Goal: Information Seeking & Learning: Learn about a topic

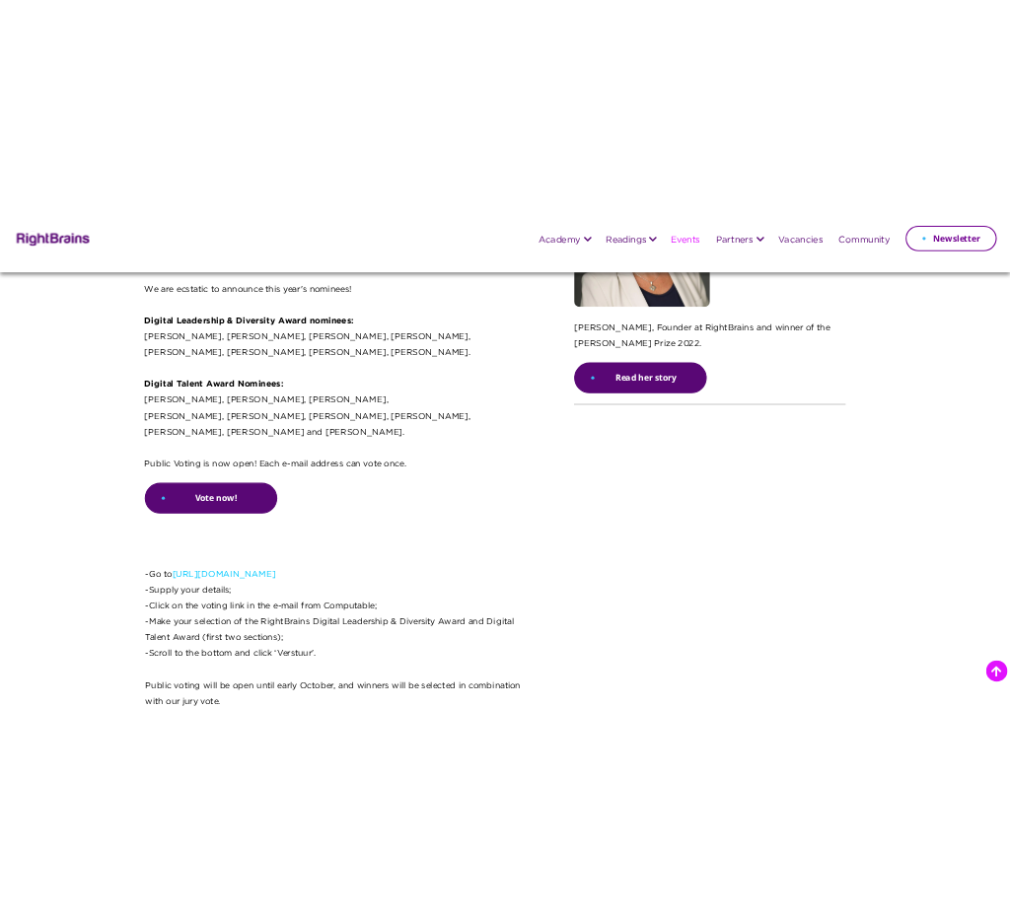
scroll to position [1652, 0]
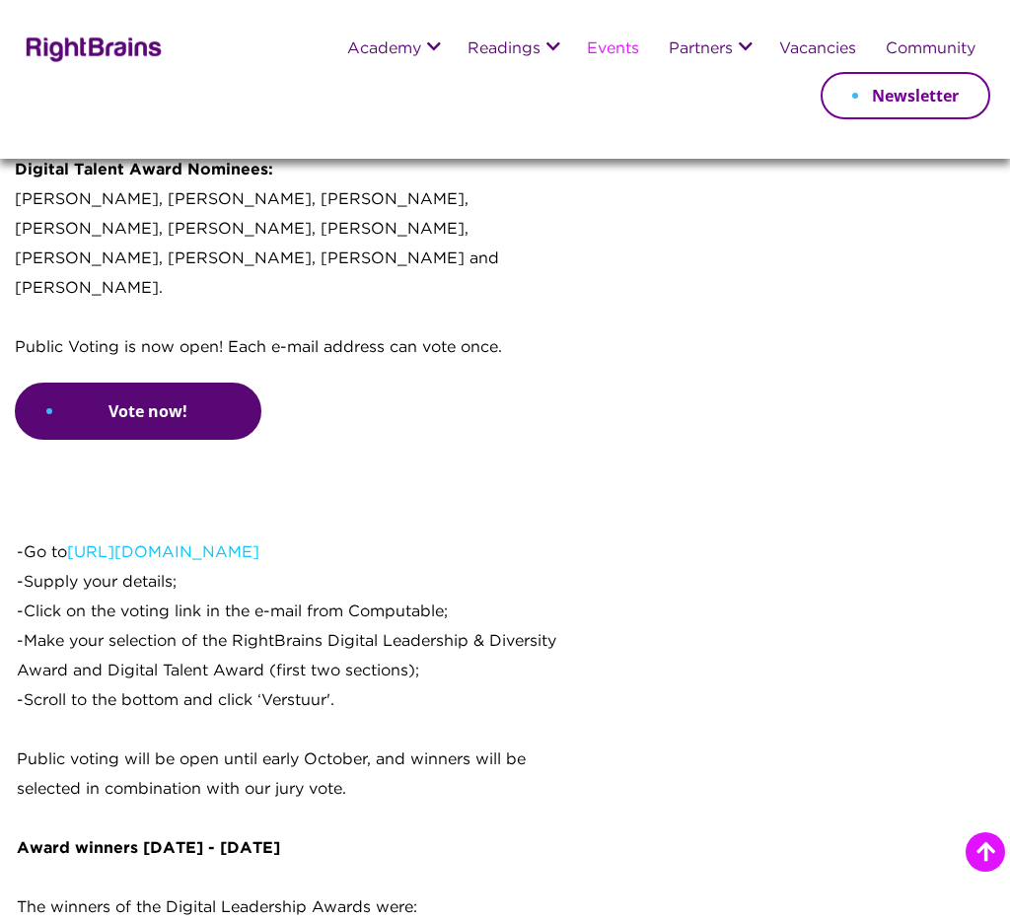
scroll to position [1807, 0]
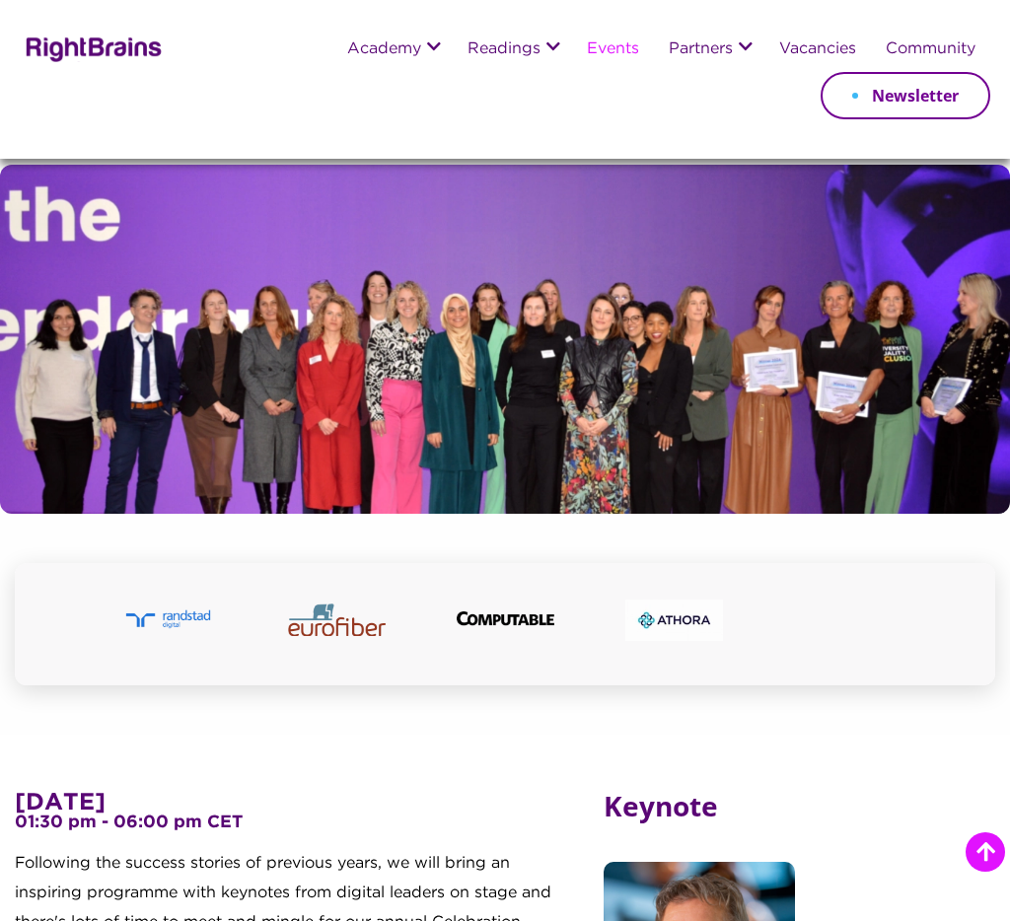
scroll to position [1533, 0]
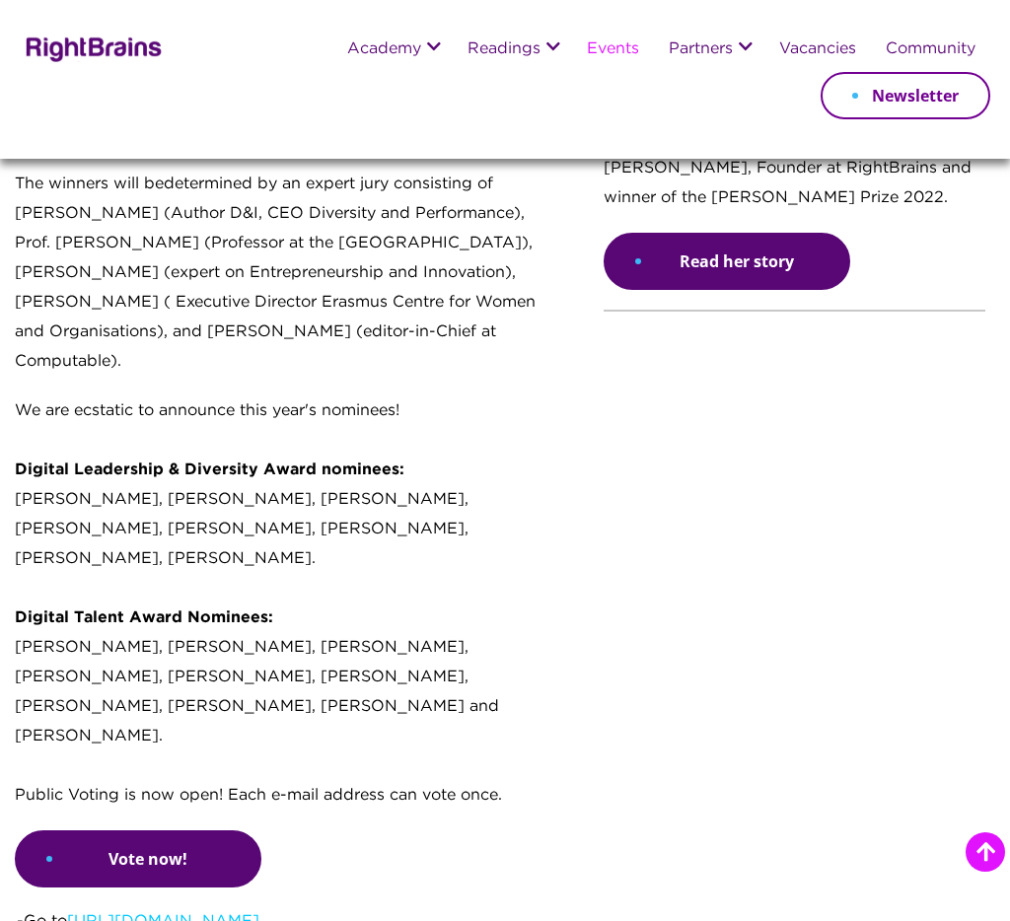
scroll to position [1365, 0]
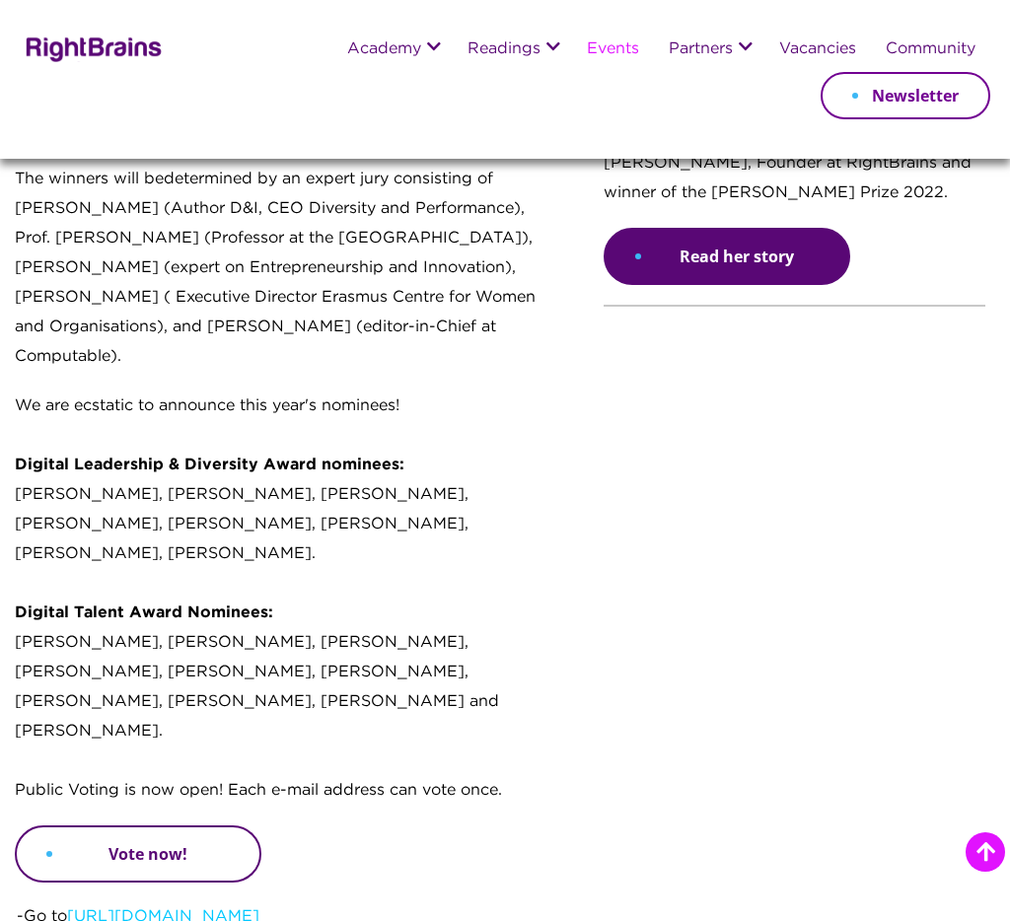
click at [217, 826] on link "Vote now!" at bounding box center [138, 854] width 247 height 57
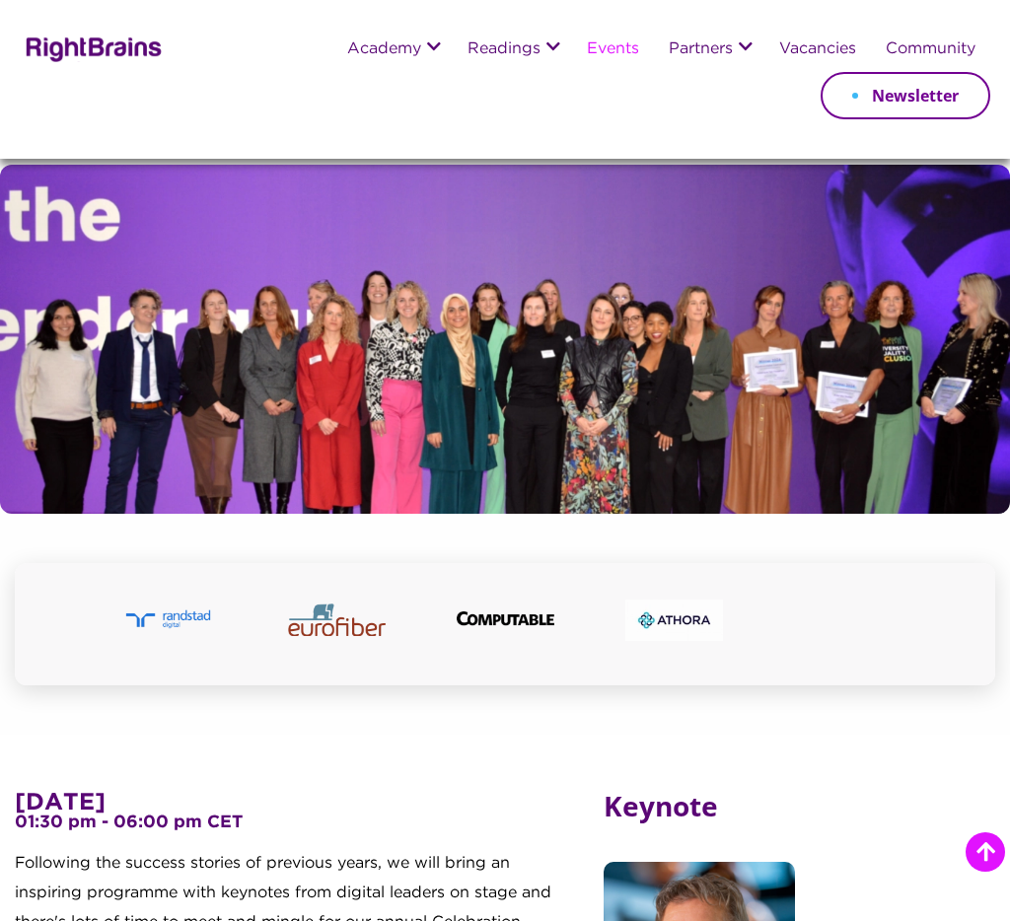
scroll to position [1518, 0]
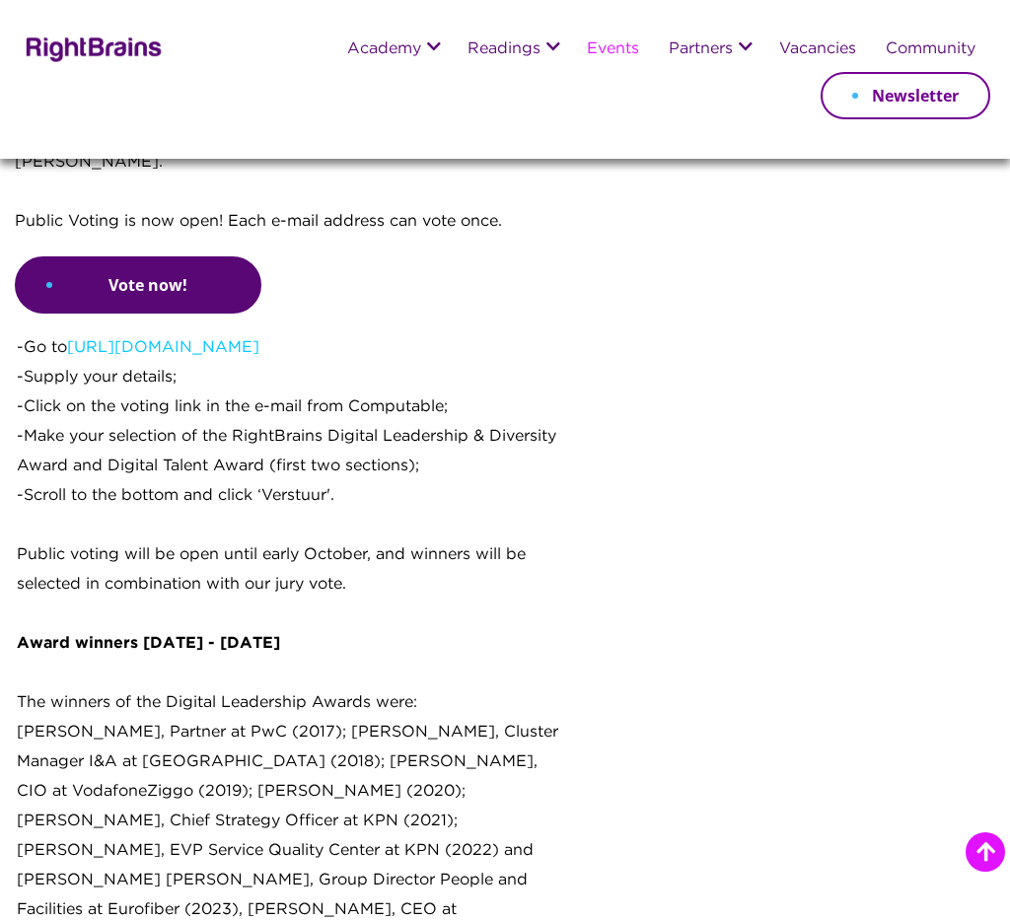
scroll to position [1525, 0]
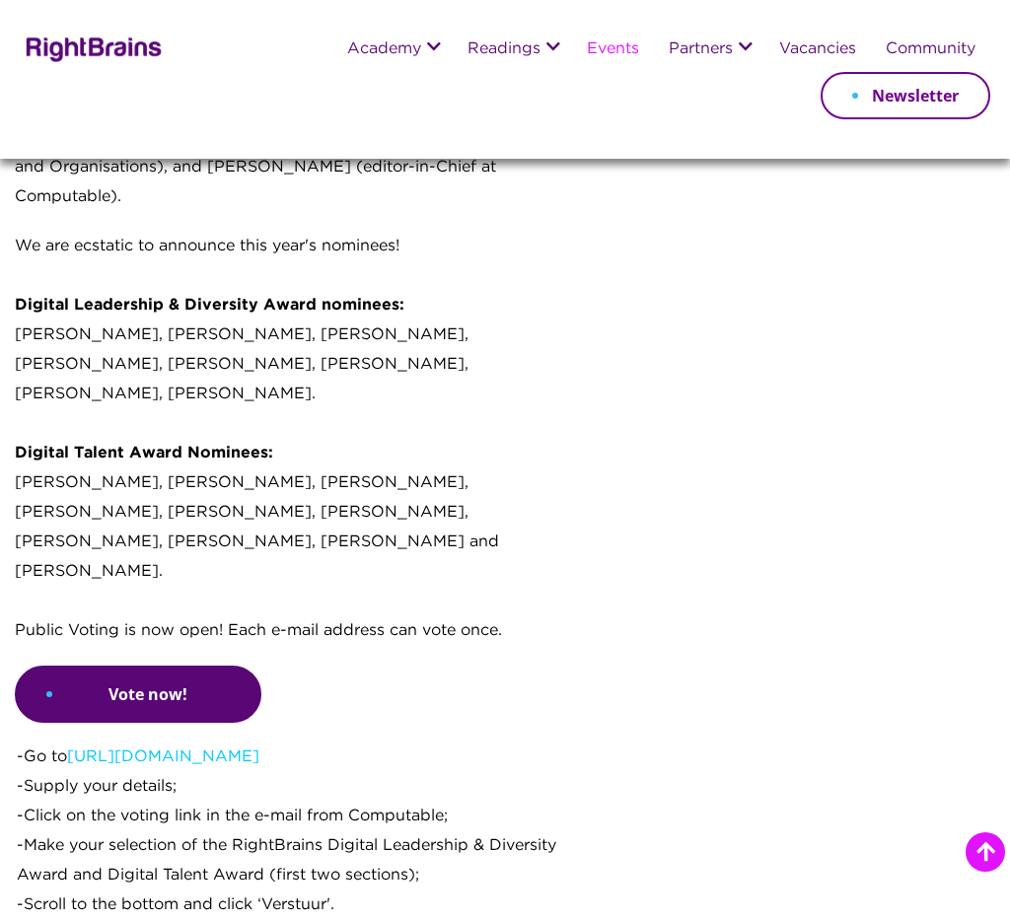
drag, startPoint x: 600, startPoint y: 68, endPoint x: 607, endPoint y: 50, distance: 19.1
click at [600, 67] on li "Events" at bounding box center [613, 50] width 82 height 48
click at [608, 48] on link "Events" at bounding box center [613, 49] width 52 height 17
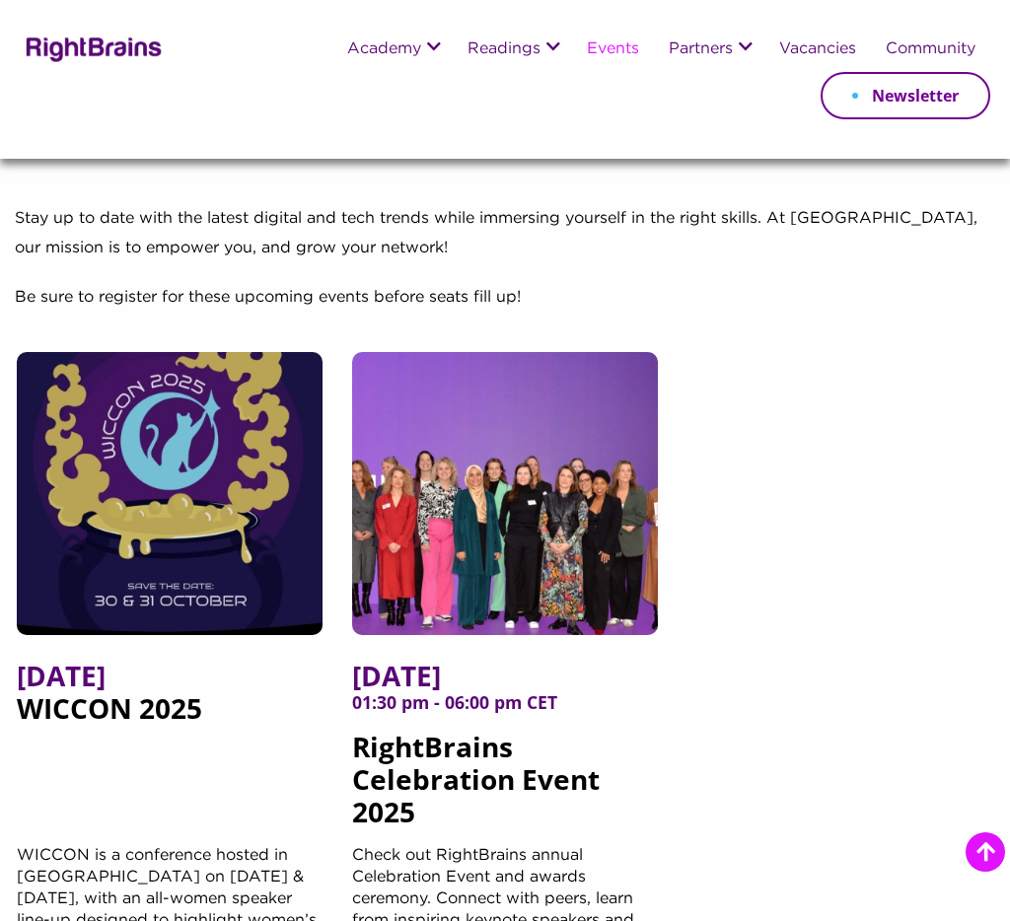
scroll to position [334, 0]
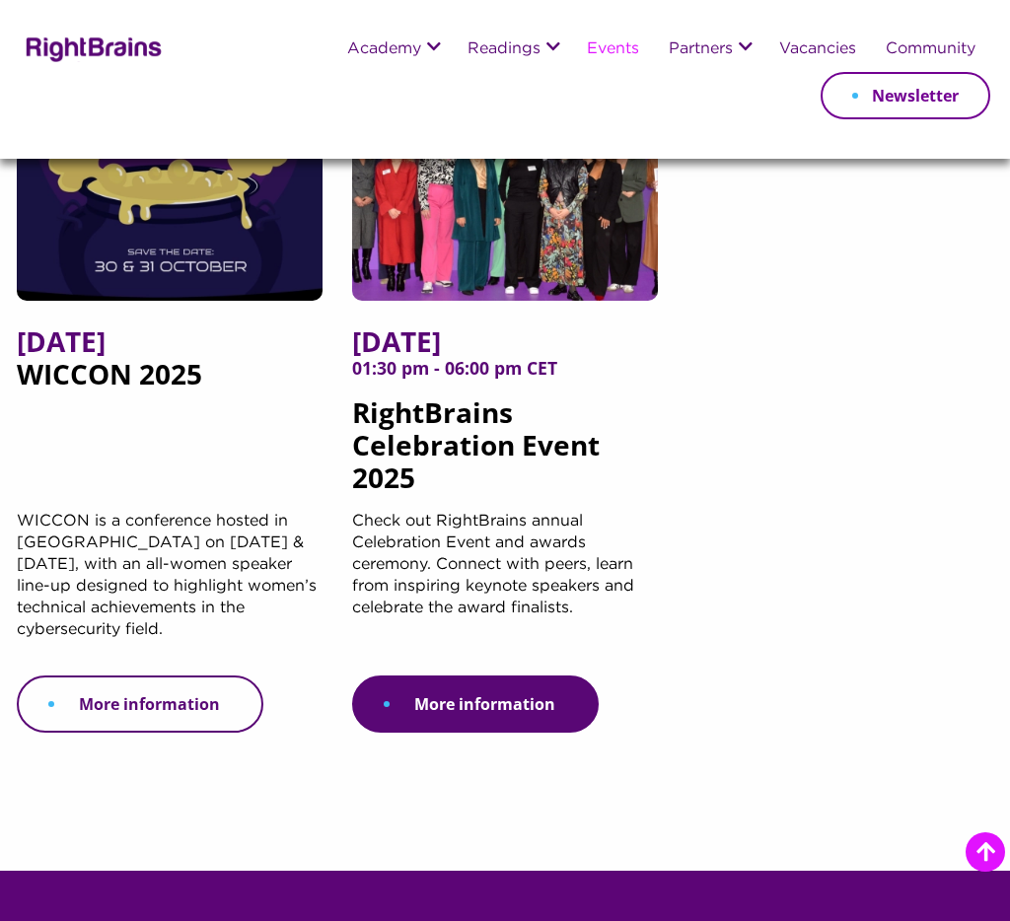
click at [182, 703] on link "More information" at bounding box center [140, 704] width 247 height 57
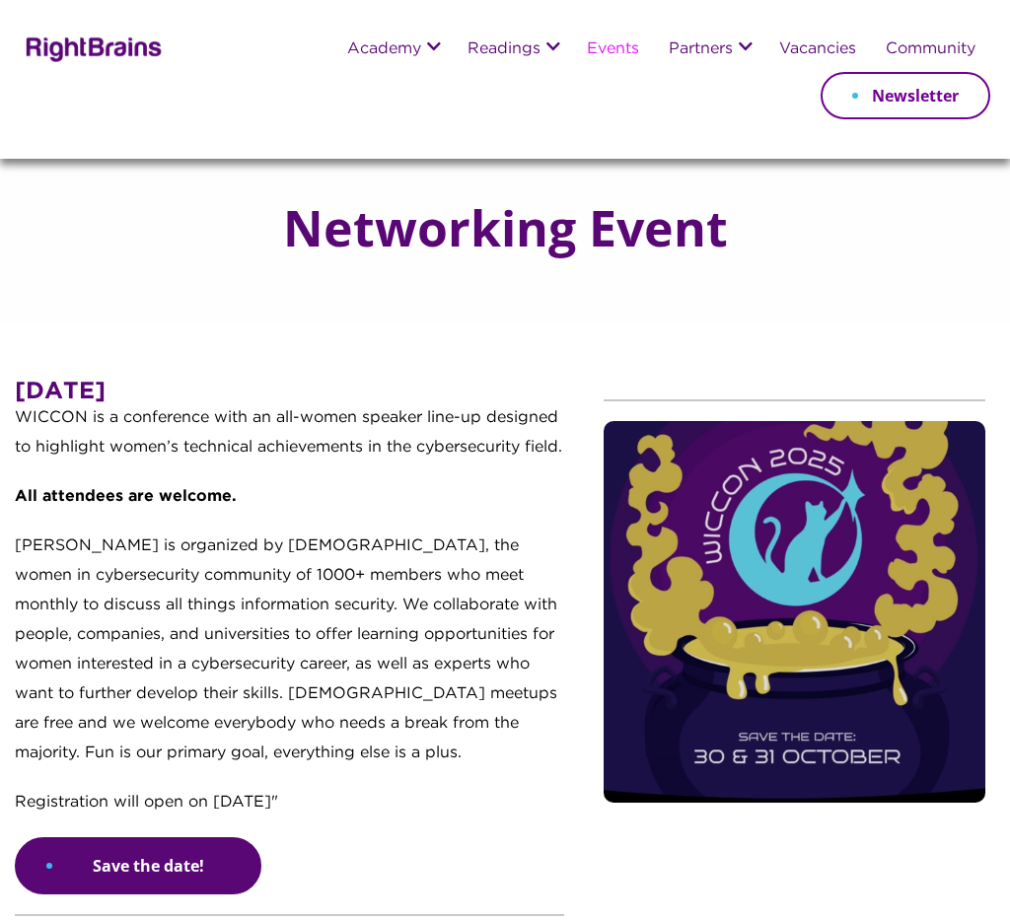
click at [602, 43] on link "Events" at bounding box center [613, 49] width 52 height 17
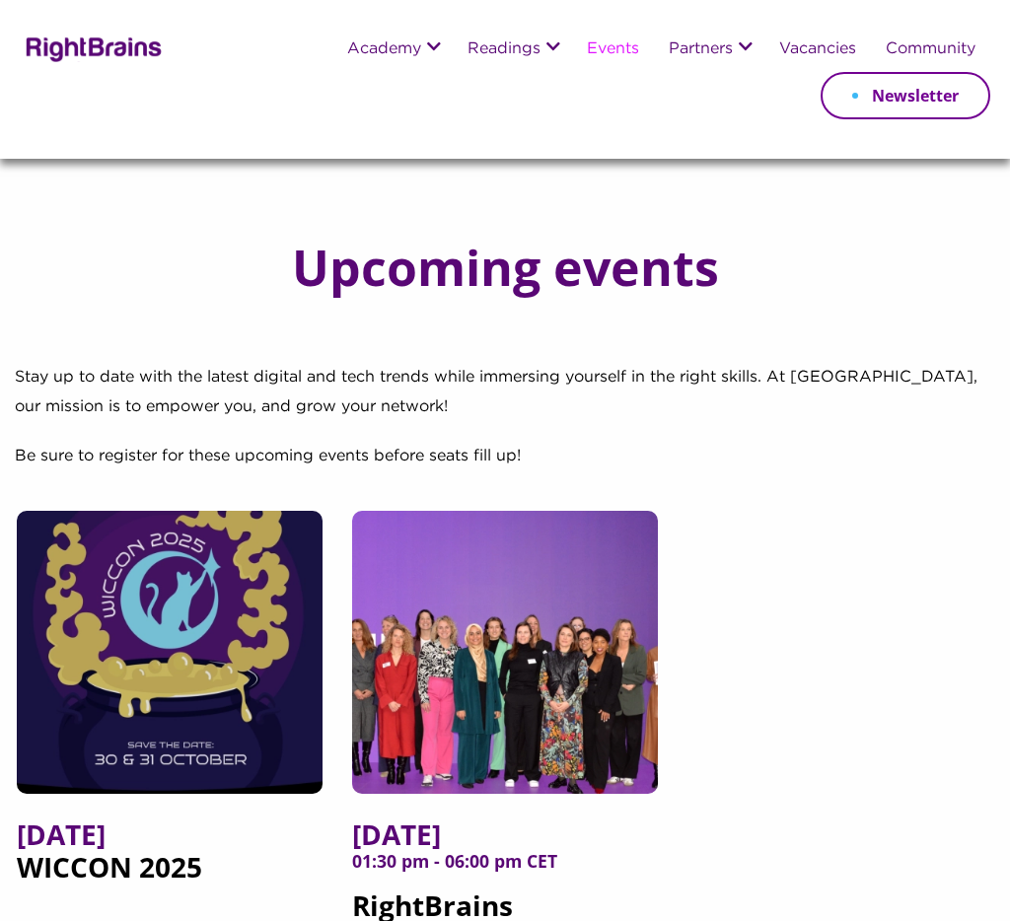
click at [463, 837] on span "[DATE]" at bounding box center [505, 835] width 306 height 33
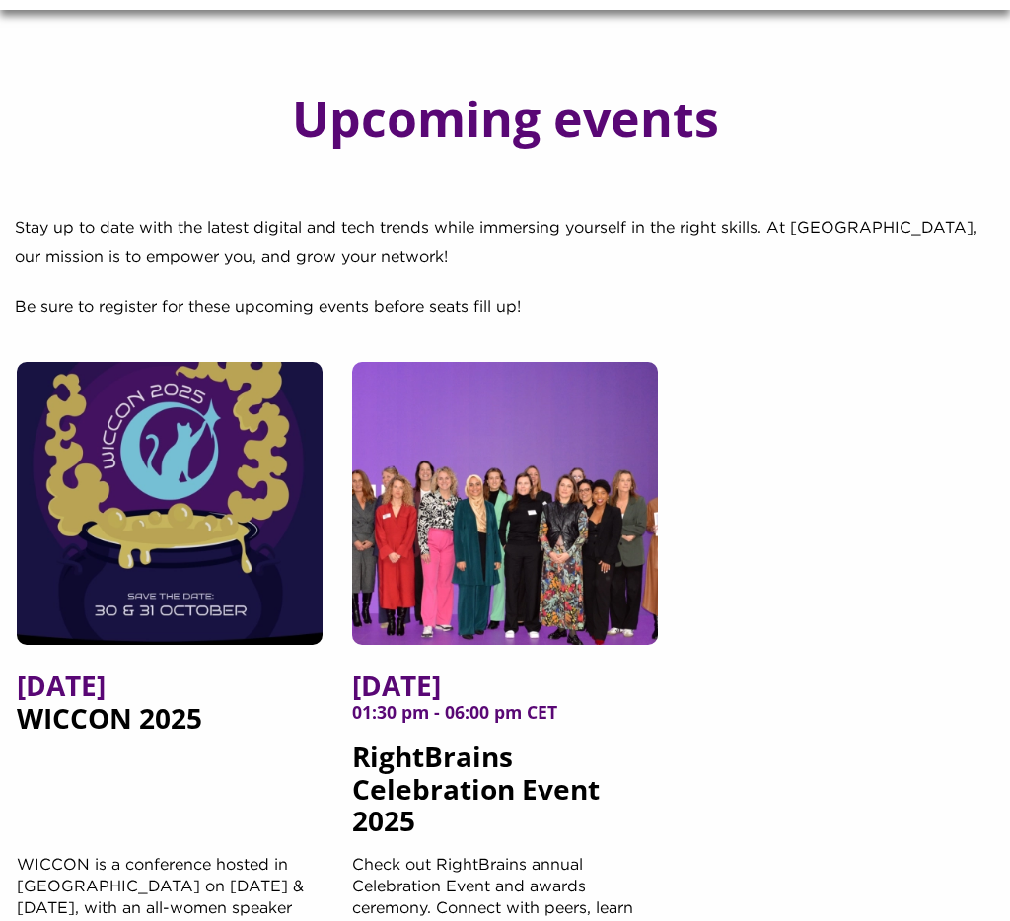
scroll to position [153, 0]
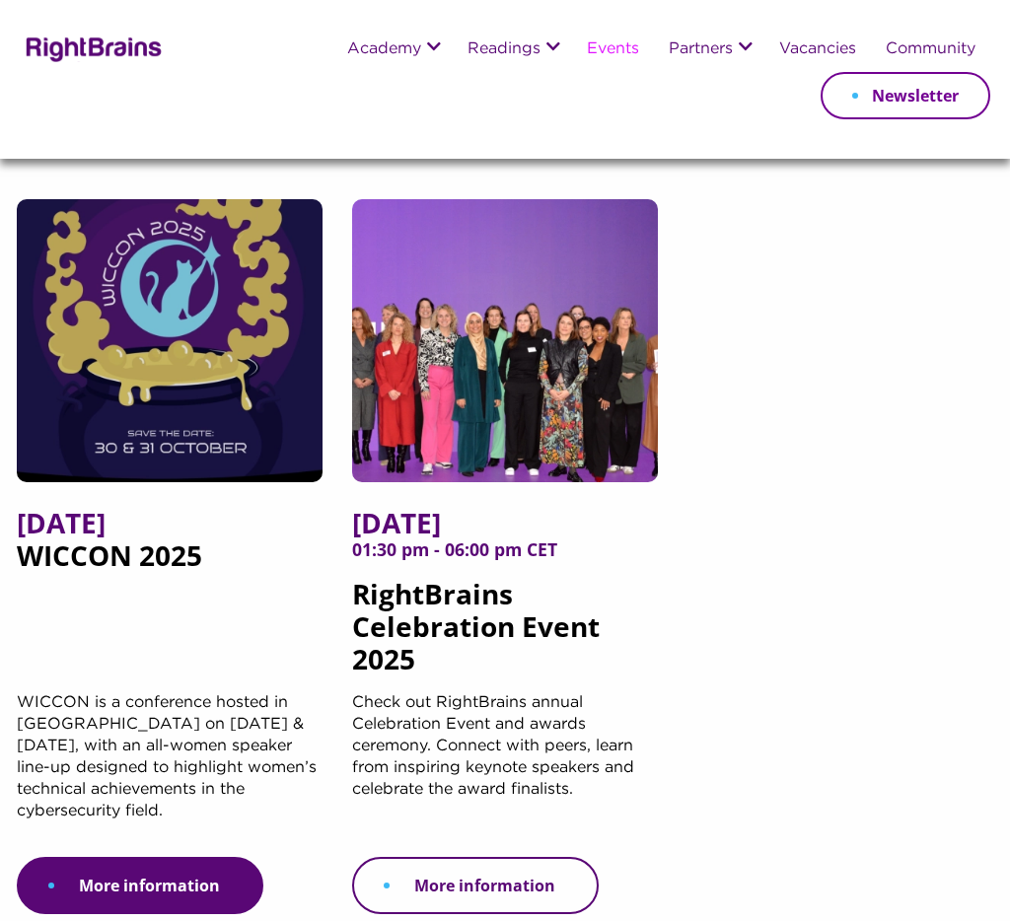
click at [484, 895] on link "More information" at bounding box center [475, 885] width 247 height 57
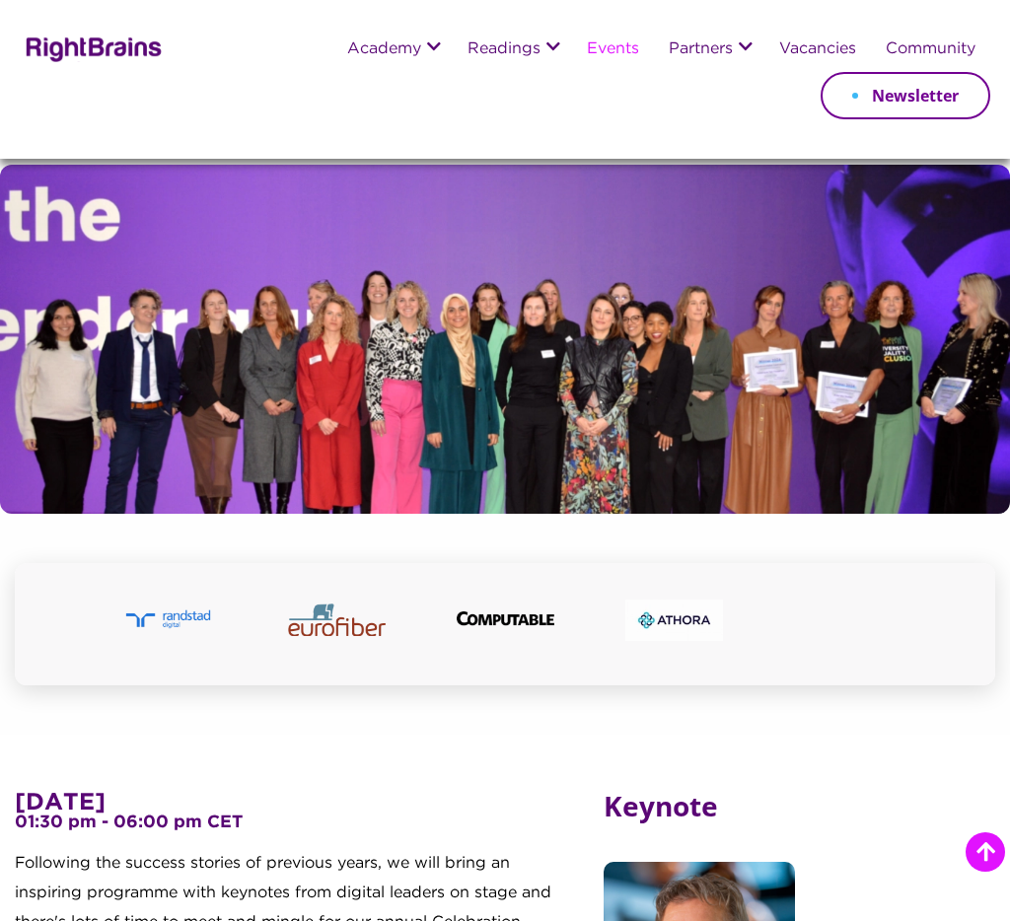
scroll to position [652, 0]
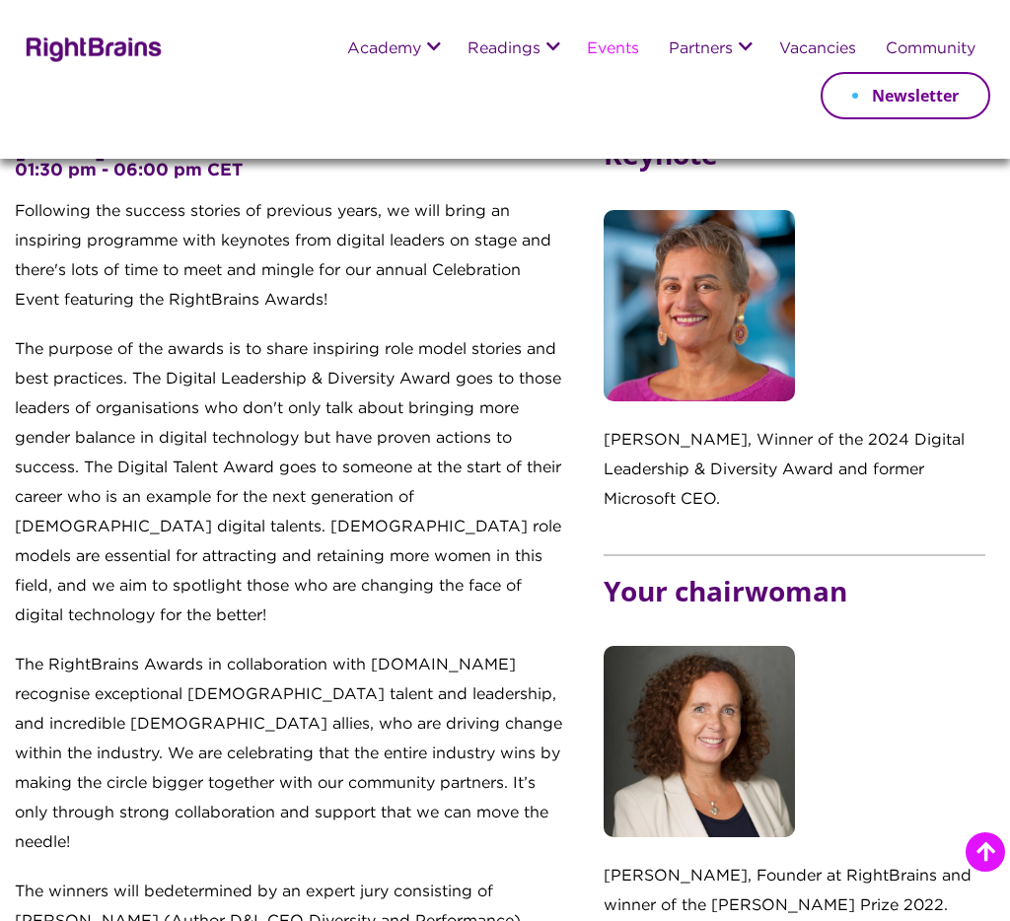
click at [471, 340] on div "[DATE] 01:30 pm - 06:00 pm CET Following the success stories of previous years,…" at bounding box center [290, 839] width 550 height 1400
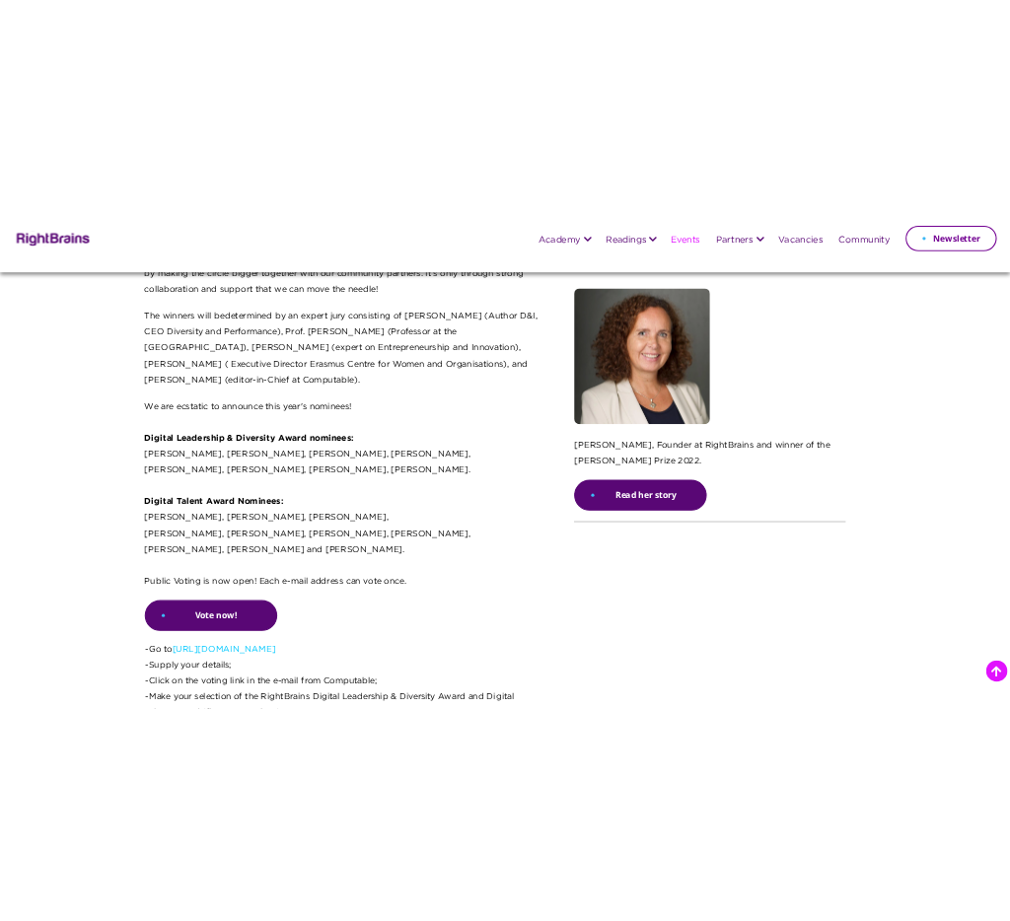
scroll to position [1354, 0]
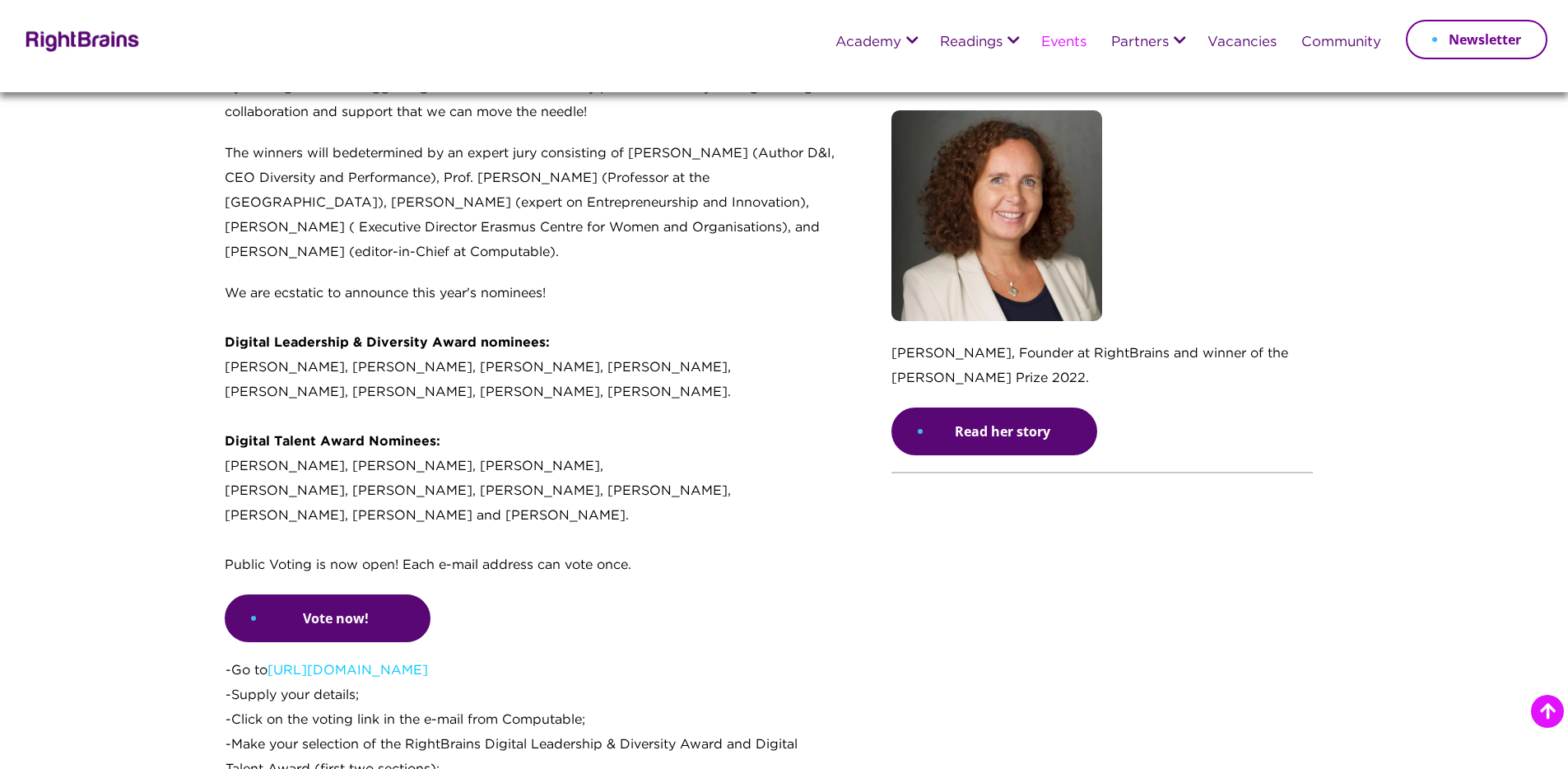
click at [584, 457] on p "We are ecstatic to announce this year's nominees! Digital Leadership & Diversit…" at bounding box center [531, 438] width 613 height 313
click at [360, 608] on link "Vote now!" at bounding box center [327, 618] width 206 height 48
click at [515, 336] on strong "Digital Leadership & Diversity Award nominees:" at bounding box center [387, 342] width 325 height 13
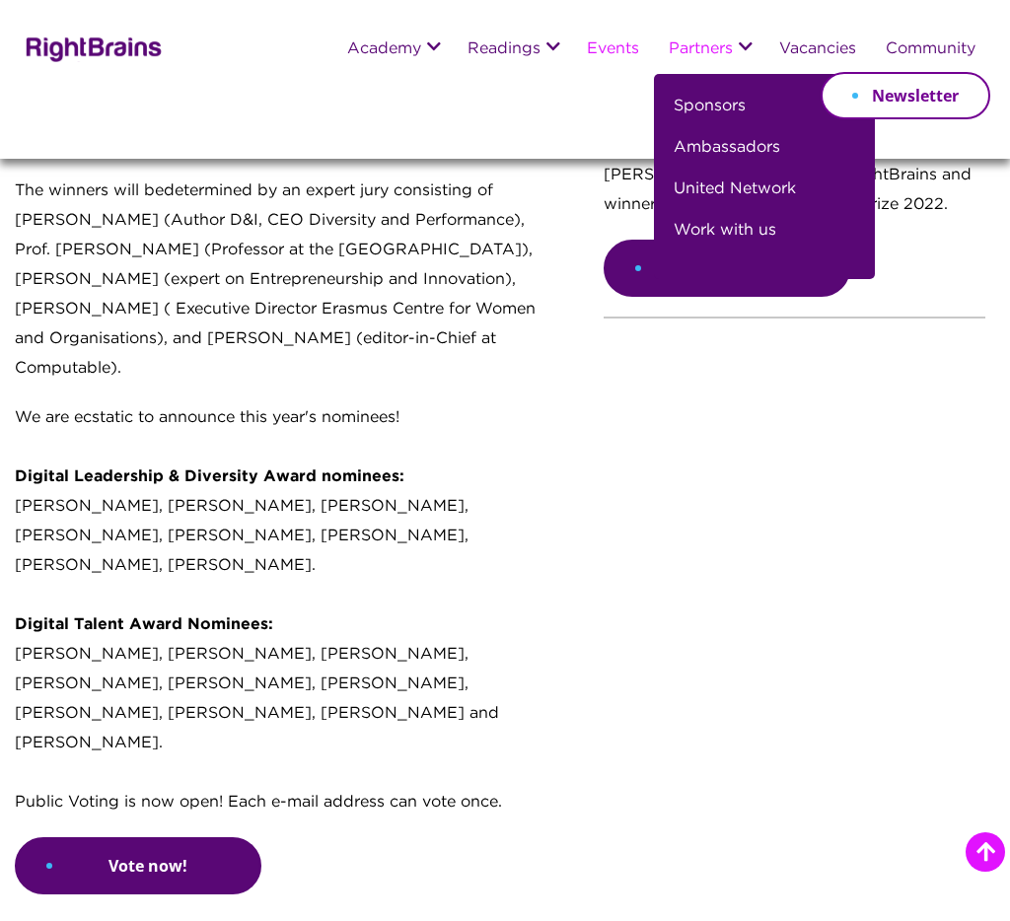
click at [712, 46] on link "Partners" at bounding box center [701, 49] width 64 height 17
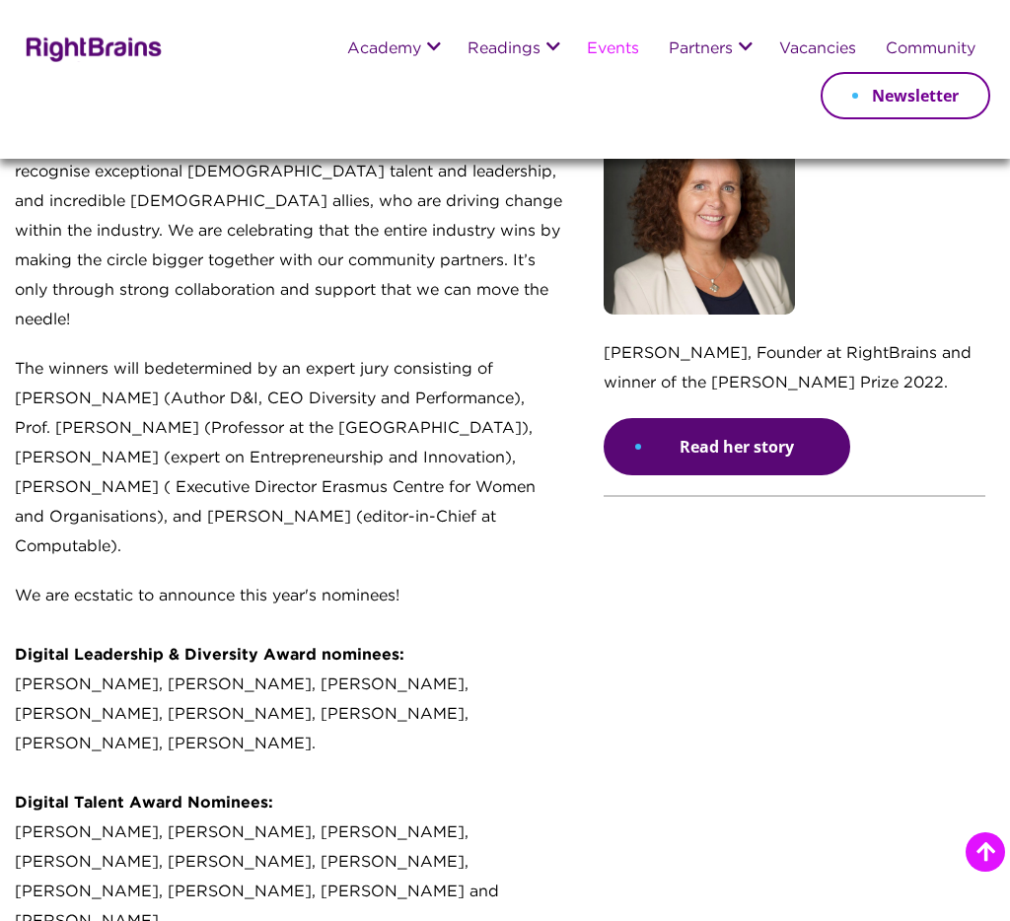
scroll to position [1174, 0]
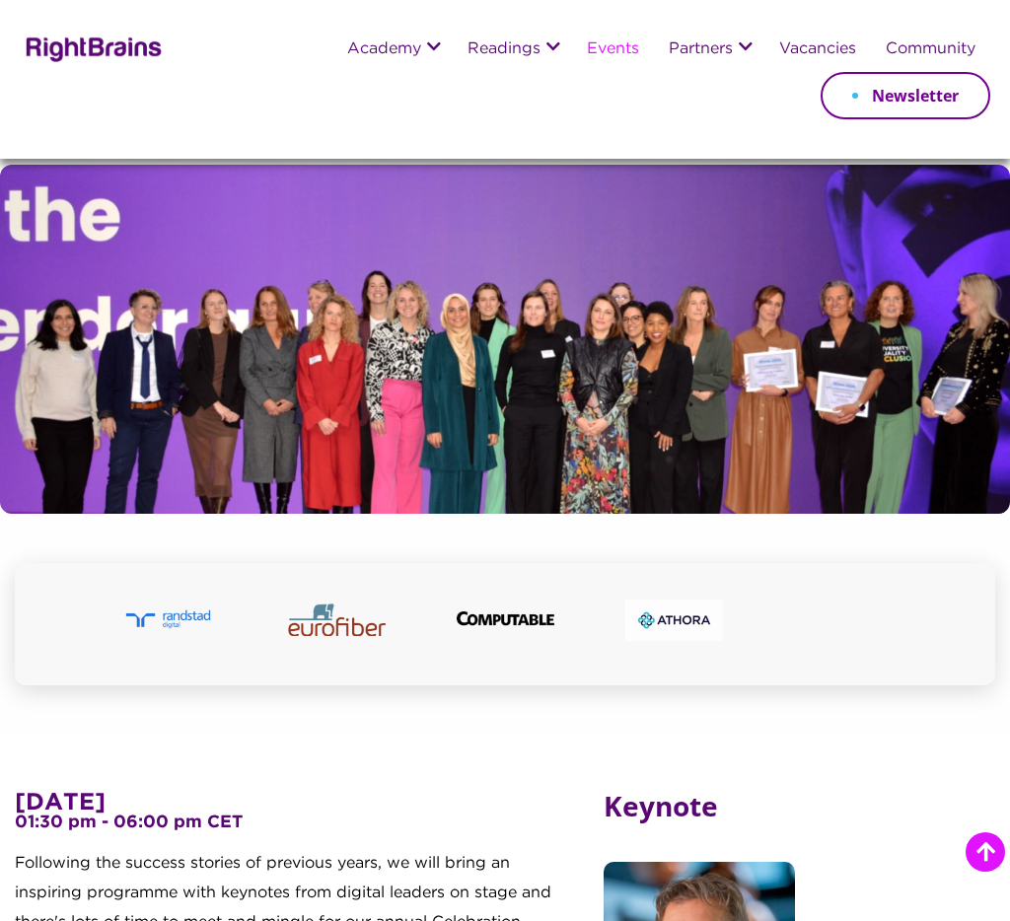
scroll to position [1352, 0]
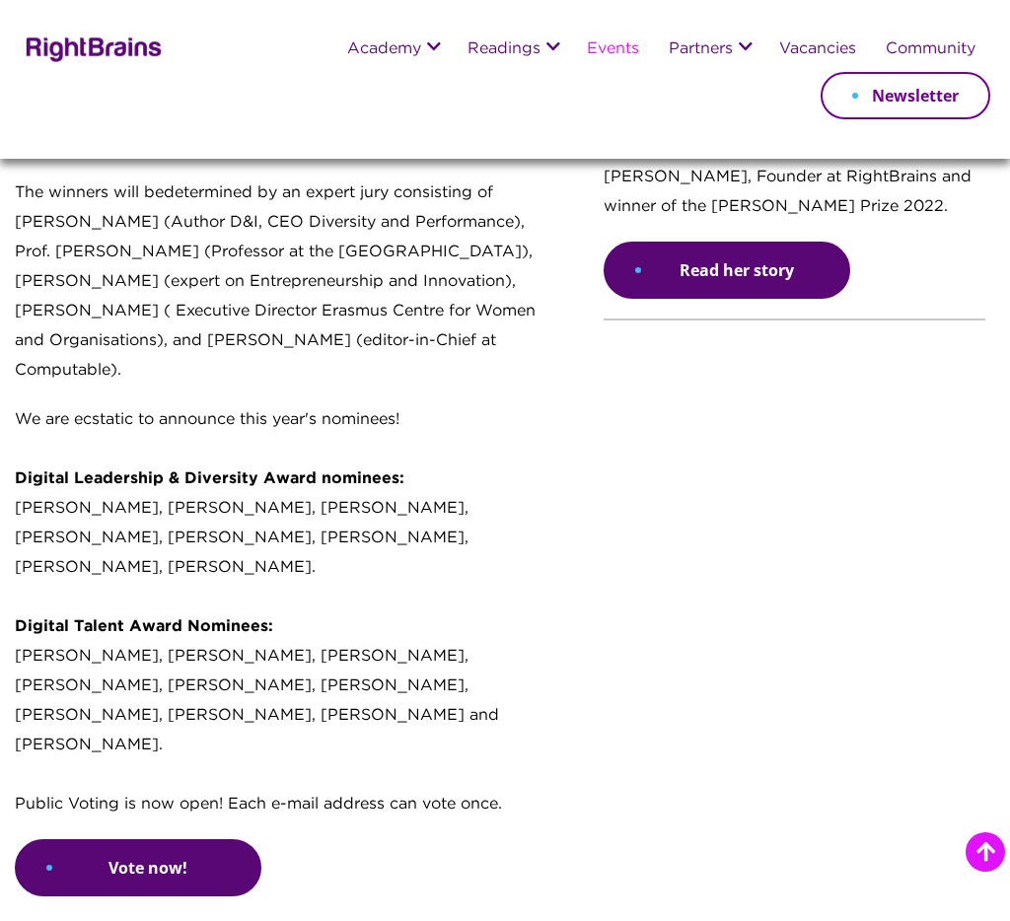
click at [608, 56] on link "Events" at bounding box center [613, 49] width 52 height 17
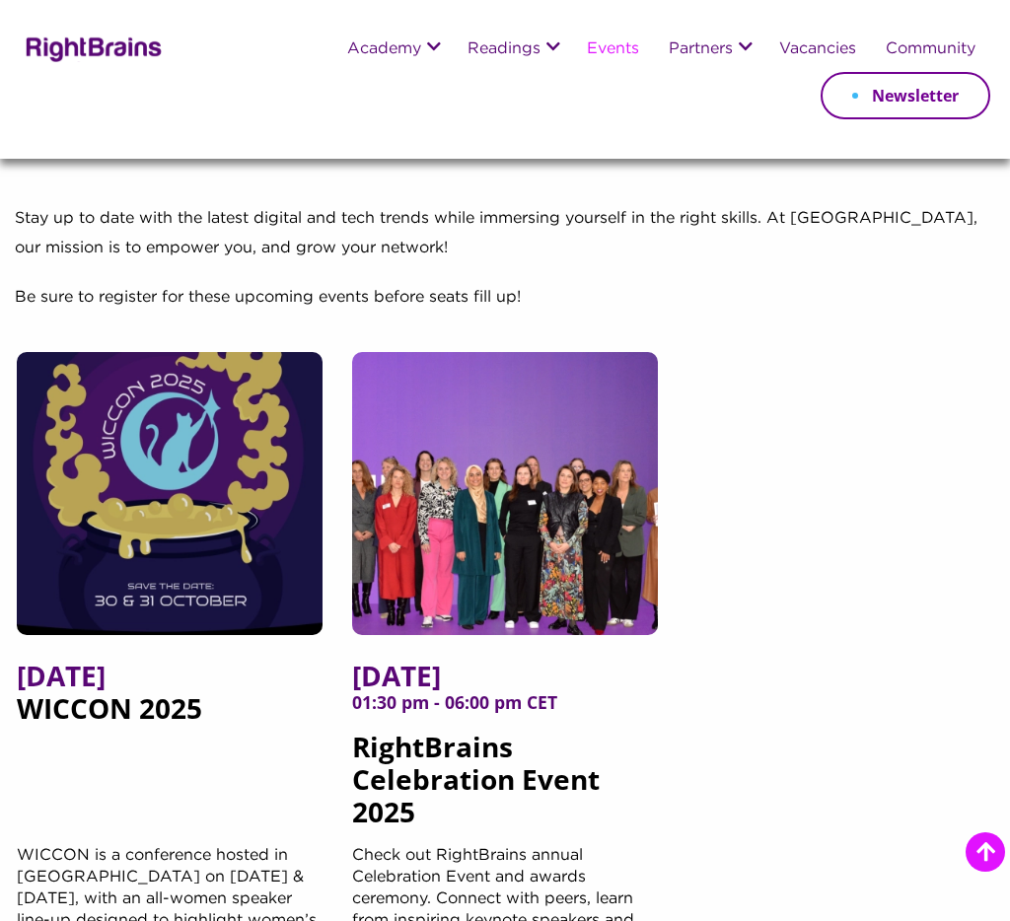
scroll to position [392, 0]
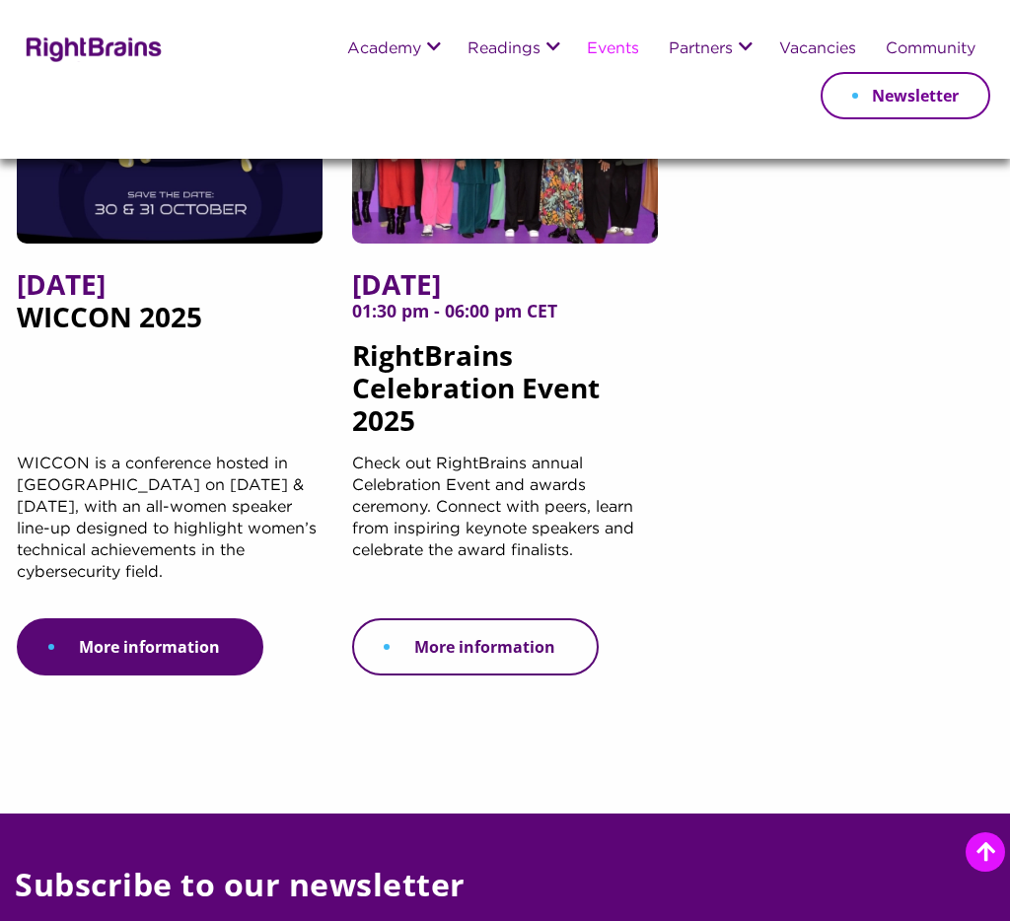
click at [478, 647] on link "More information" at bounding box center [475, 647] width 247 height 57
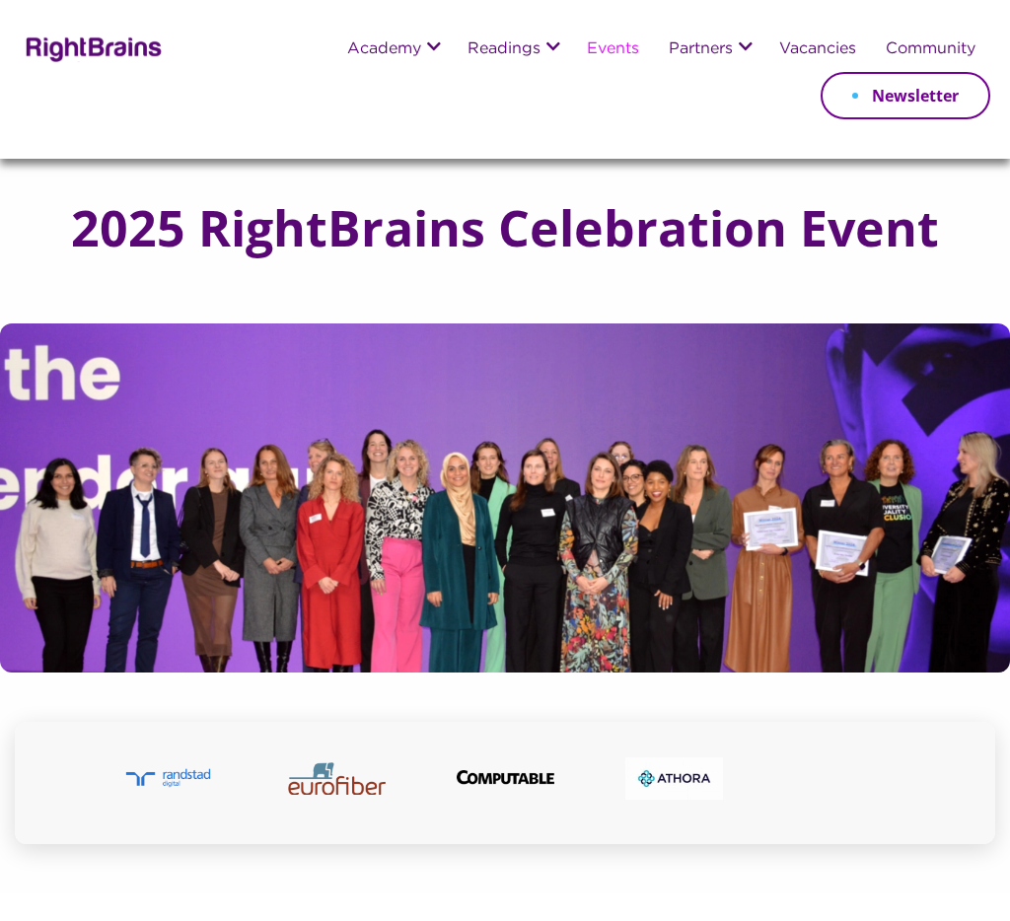
click at [608, 52] on link "Events" at bounding box center [613, 49] width 52 height 17
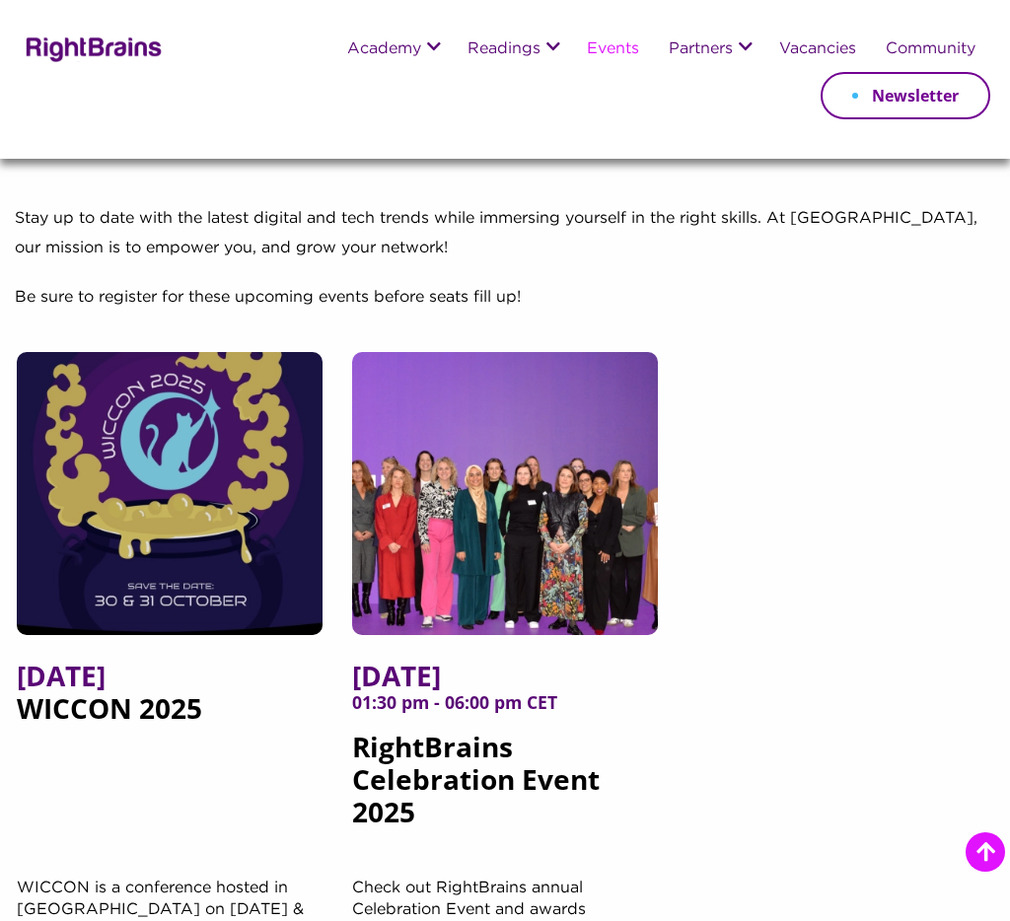
scroll to position [359, 0]
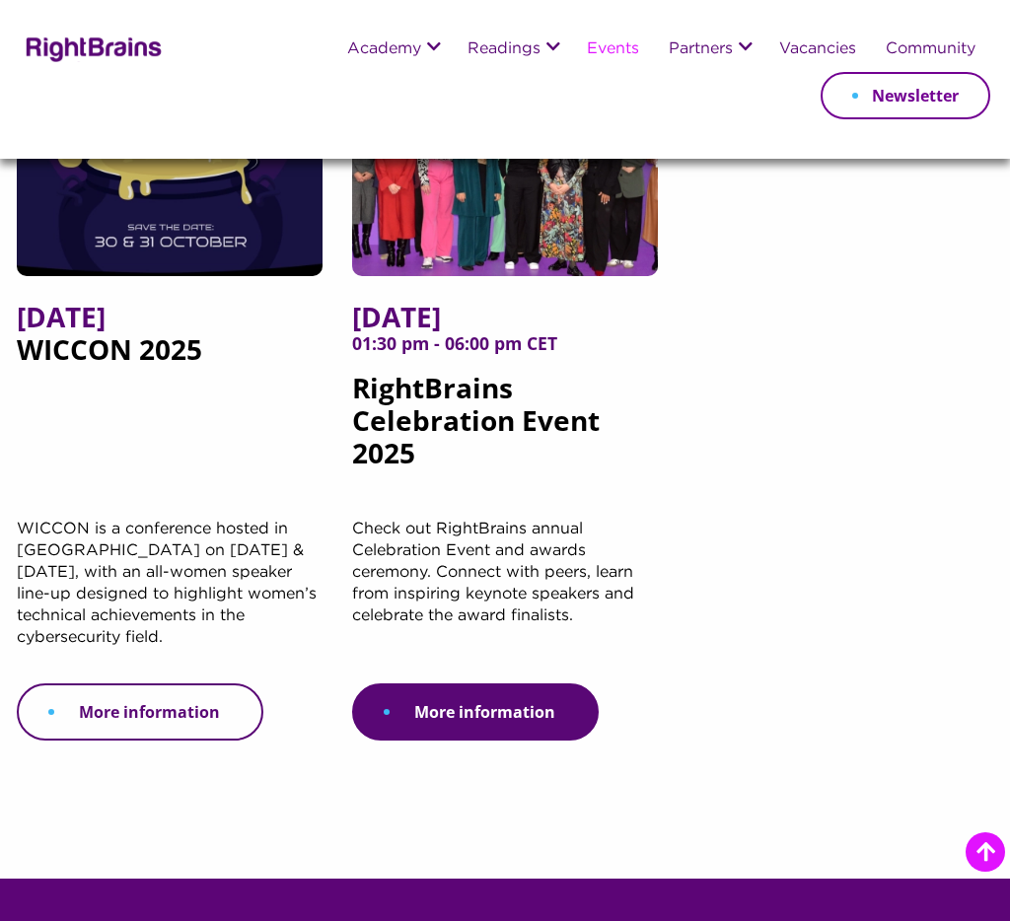
click at [175, 719] on link "More information" at bounding box center [140, 712] width 247 height 57
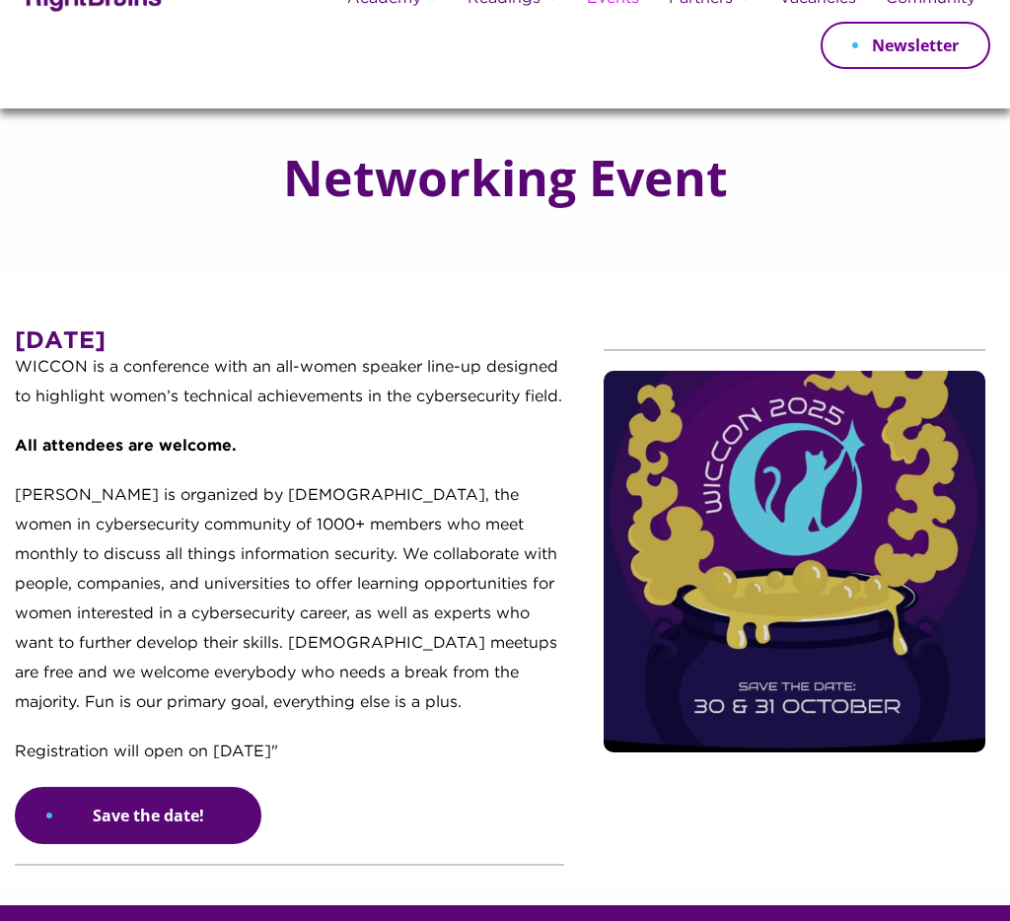
scroll to position [40, 0]
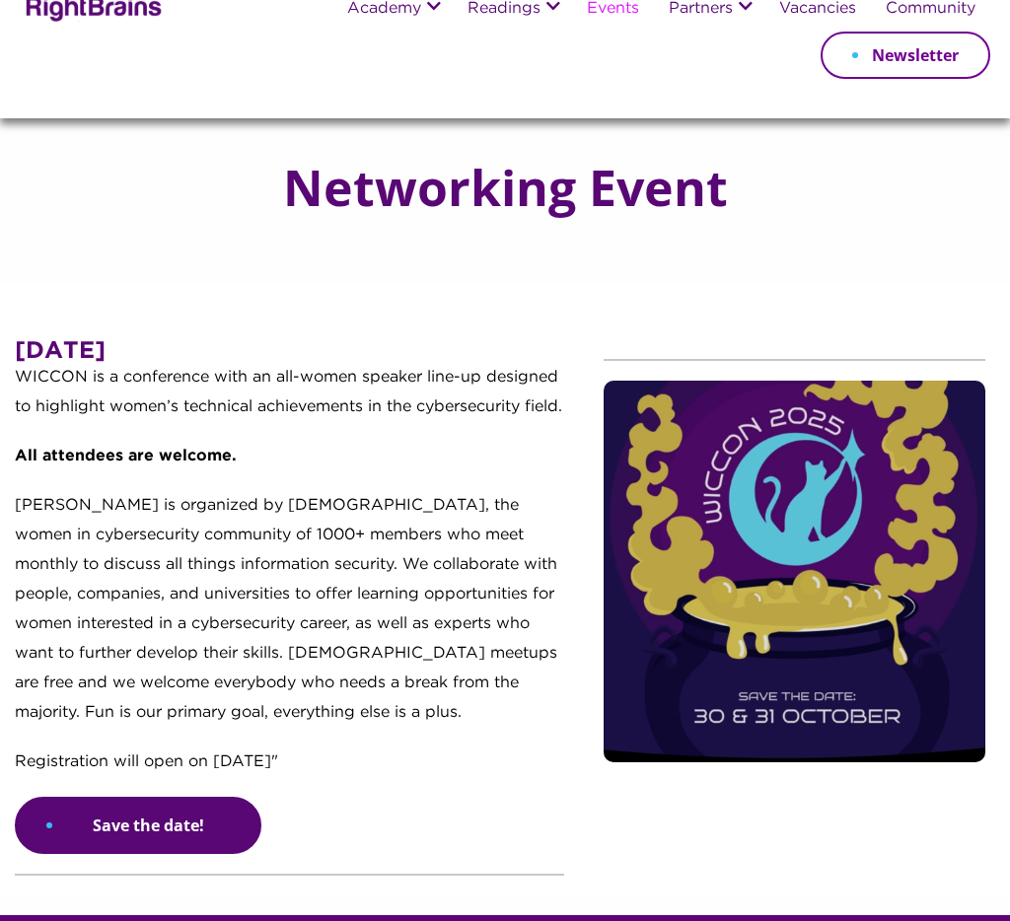
click at [623, 10] on link "Events" at bounding box center [613, 9] width 52 height 17
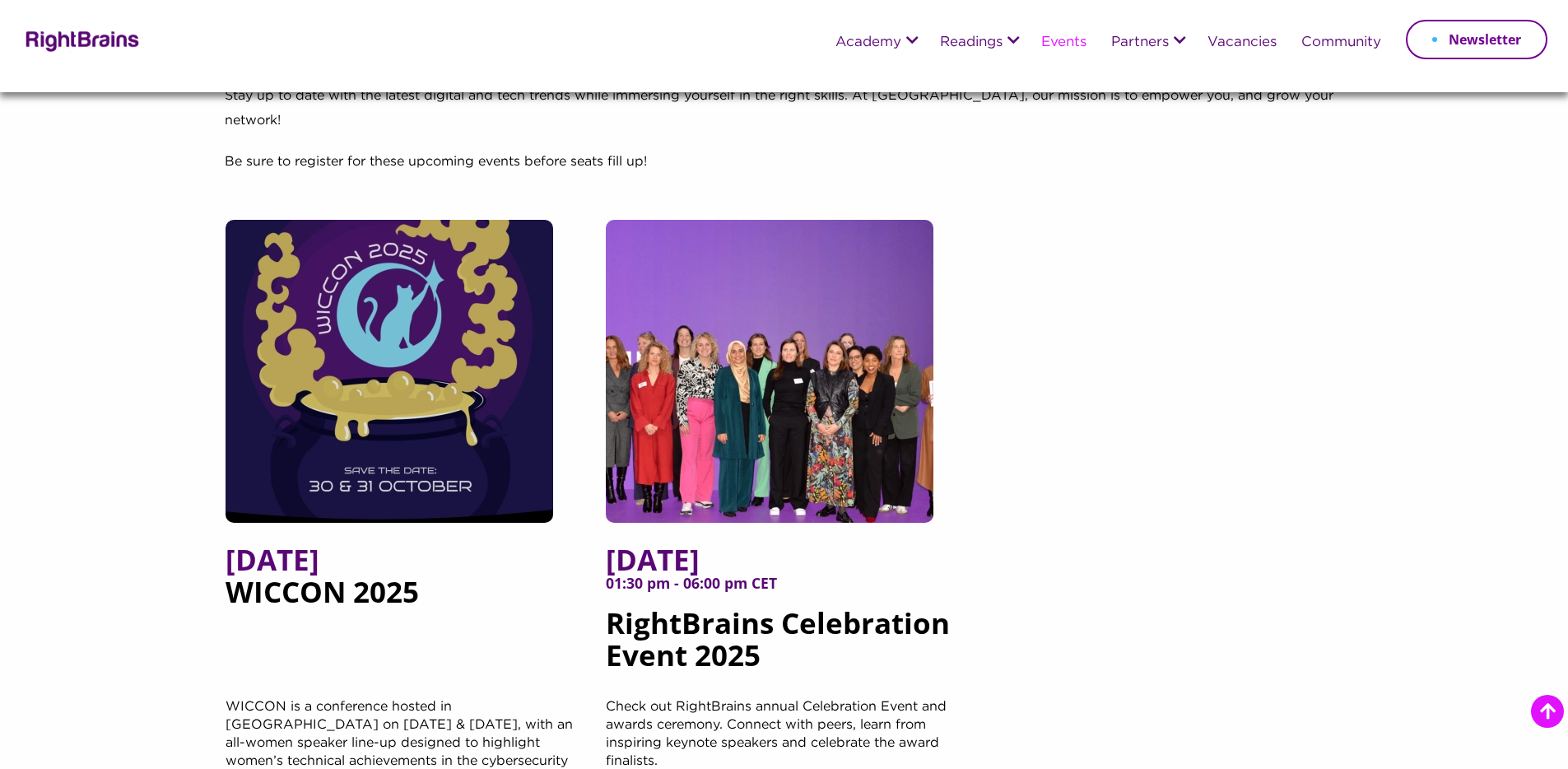
scroll to position [456, 0]
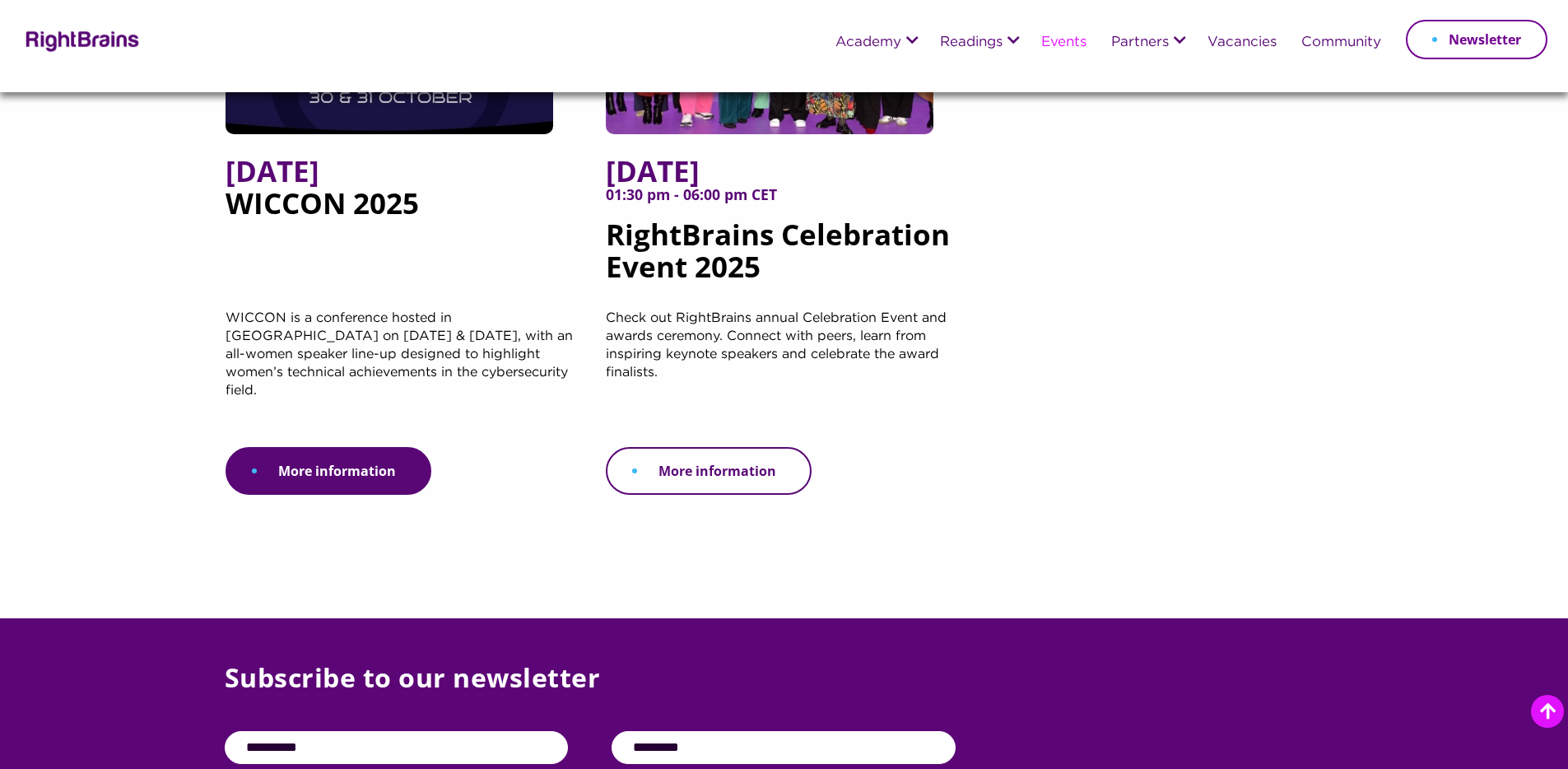
click at [723, 450] on link "More information" at bounding box center [708, 471] width 206 height 48
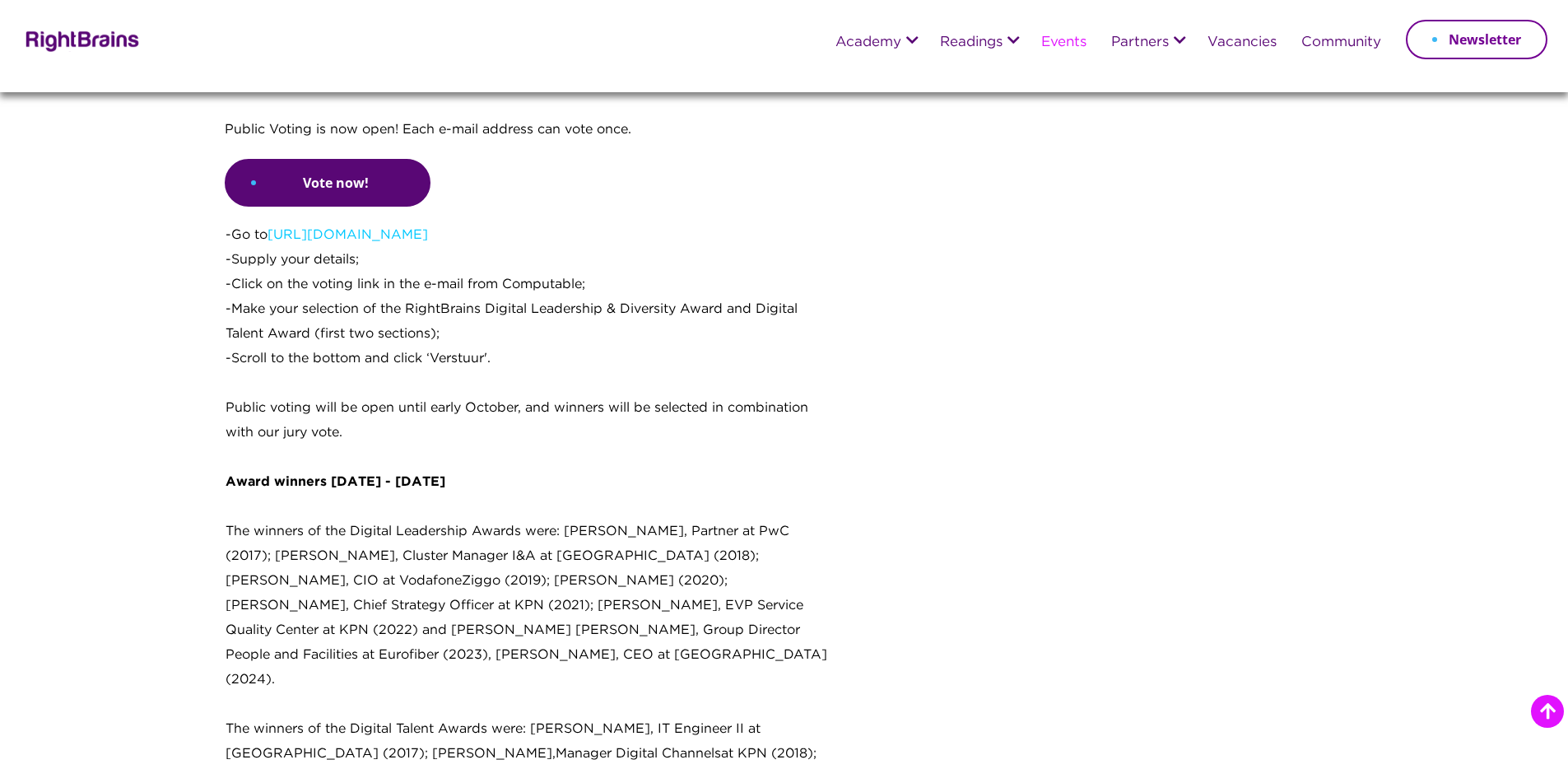
scroll to position [1389, 0]
